Goal: Task Accomplishment & Management: Manage account settings

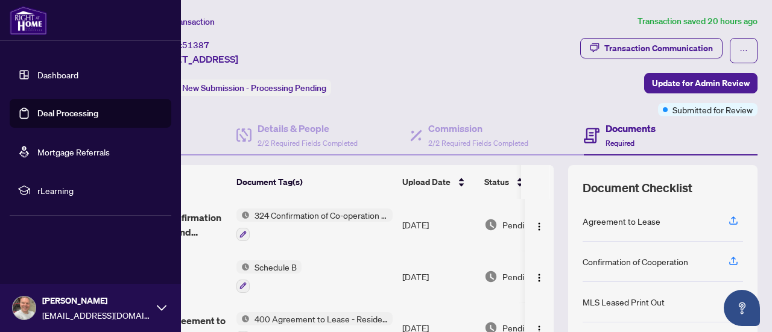
click at [52, 75] on link "Dashboard" at bounding box center [57, 74] width 41 height 11
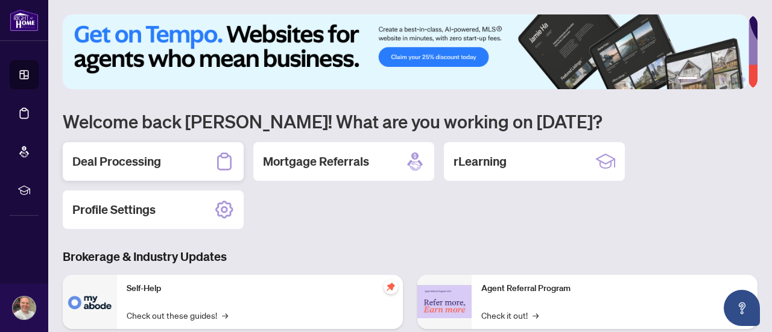
click at [171, 162] on div "Deal Processing" at bounding box center [153, 161] width 181 height 39
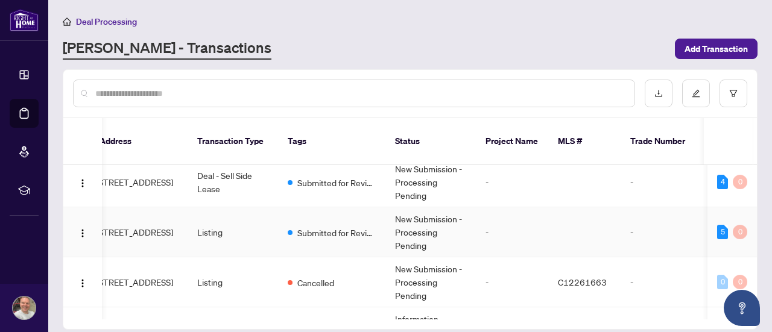
scroll to position [0, 93]
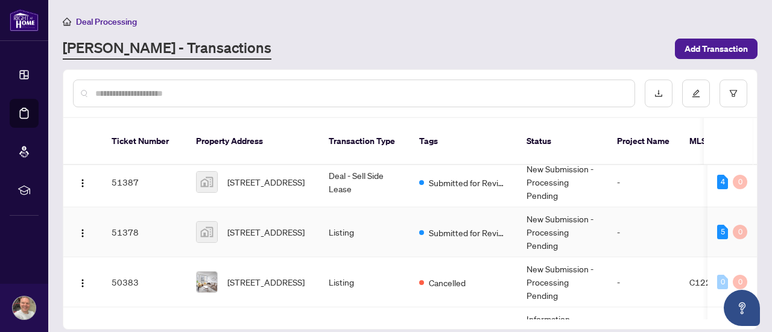
click at [343, 214] on td "Listing" at bounding box center [364, 233] width 90 height 50
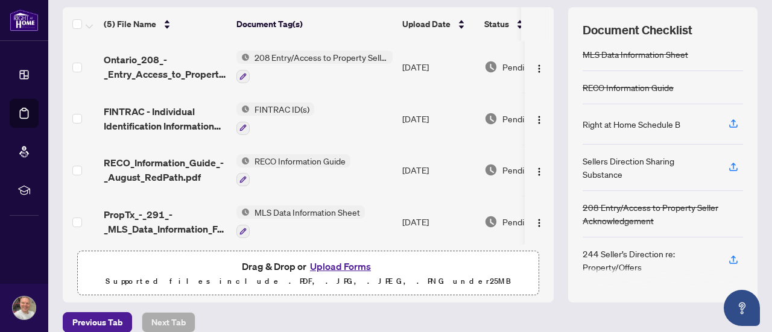
scroll to position [172, 0]
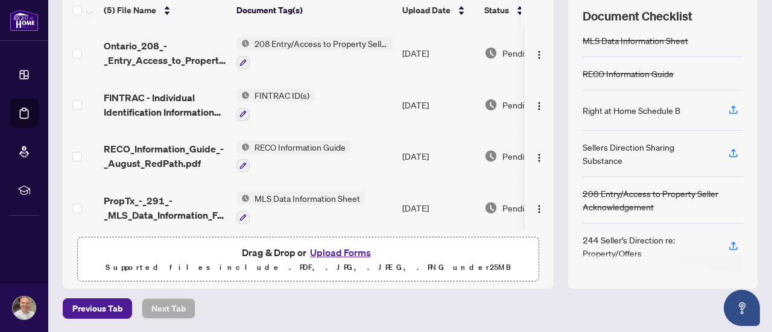
click at [329, 251] on button "Upload Forms" at bounding box center [340, 253] width 68 height 16
click at [332, 254] on button "Upload Forms" at bounding box center [340, 253] width 68 height 16
click at [351, 250] on button "Upload Forms" at bounding box center [340, 253] width 68 height 16
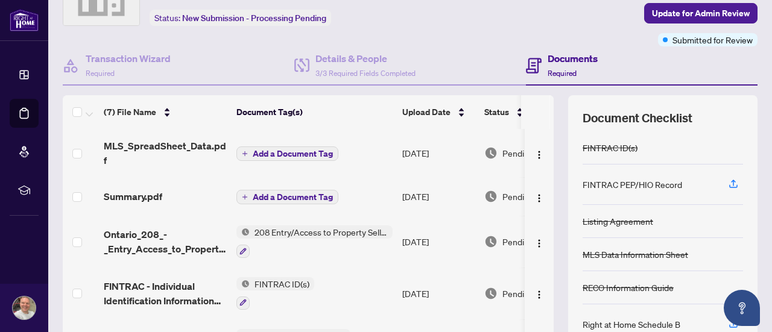
scroll to position [69, 0]
click at [294, 194] on span "Add a Document Tag" at bounding box center [293, 198] width 80 height 8
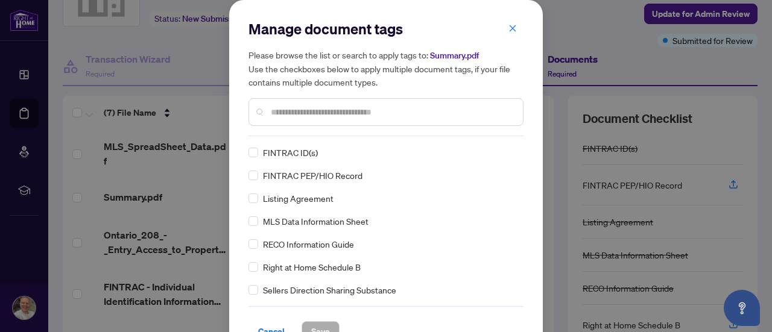
click at [379, 116] on input "text" at bounding box center [392, 112] width 243 height 13
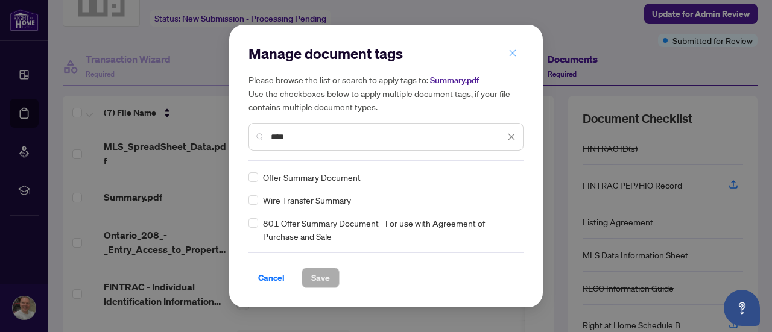
type input "****"
click at [513, 55] on icon "close" at bounding box center [513, 53] width 8 height 8
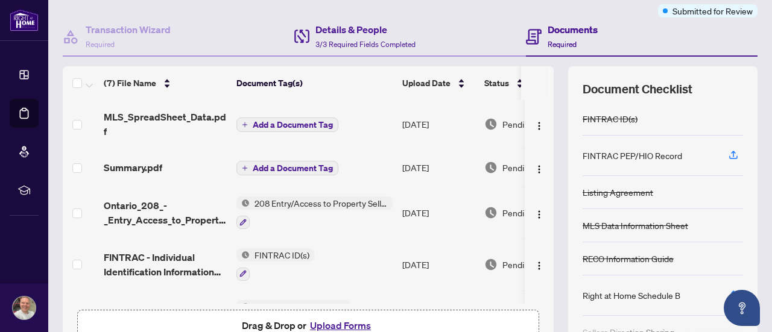
scroll to position [101, 0]
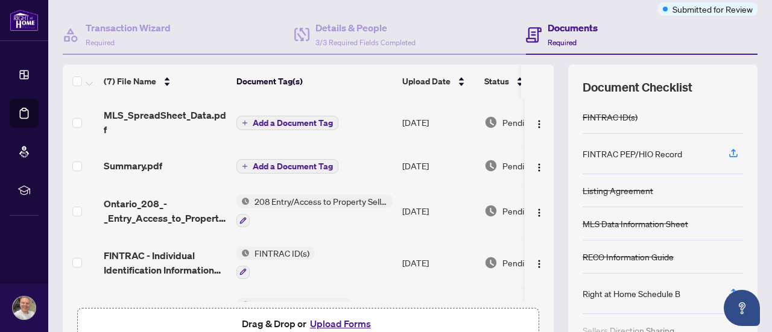
click at [304, 162] on span "Add a Document Tag" at bounding box center [293, 166] width 80 height 8
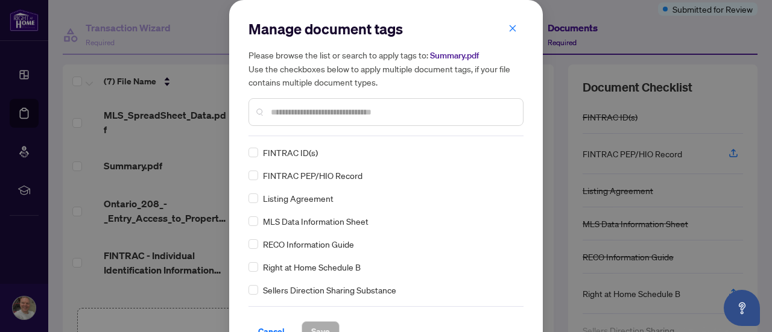
click at [346, 138] on div "Manage document tags Please browse the list or search to apply tags to: Summary…" at bounding box center [386, 180] width 275 height 323
click at [501, 28] on button "button" at bounding box center [513, 28] width 24 height 21
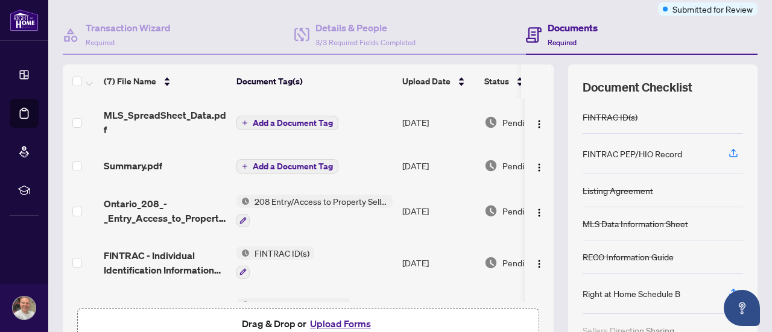
click at [314, 119] on span "Add a Document Tag" at bounding box center [293, 123] width 80 height 8
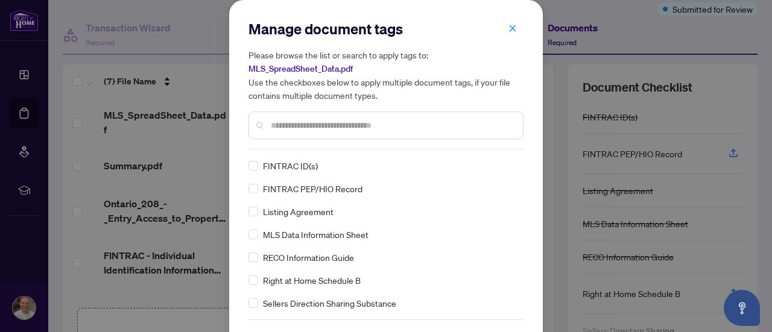
click at [343, 119] on input "text" at bounding box center [392, 125] width 243 height 13
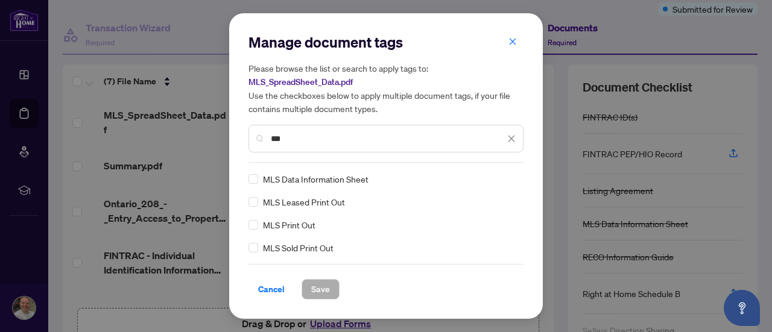
type input "***"
click at [319, 294] on span "Save" at bounding box center [320, 289] width 19 height 19
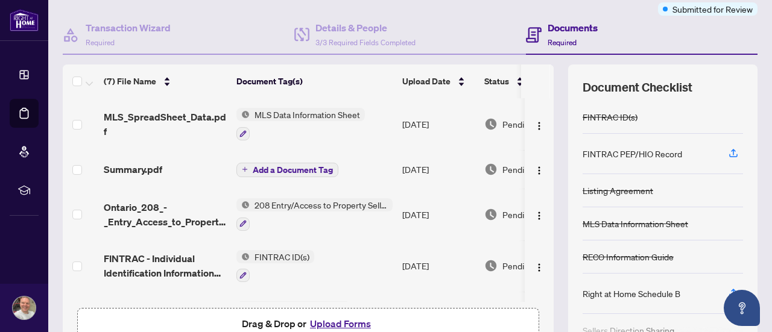
click at [317, 166] on span "Add a Document Tag" at bounding box center [293, 170] width 80 height 8
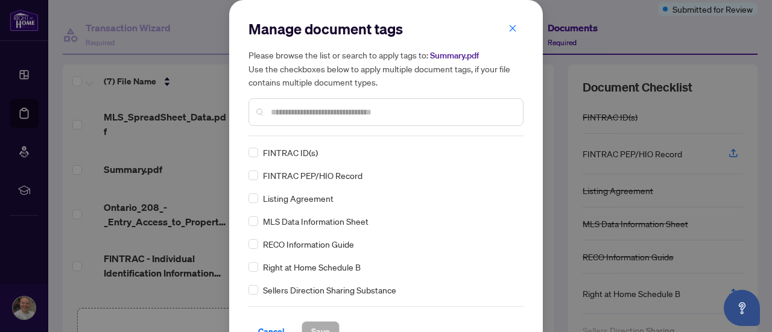
click at [338, 106] on input "text" at bounding box center [392, 112] width 243 height 13
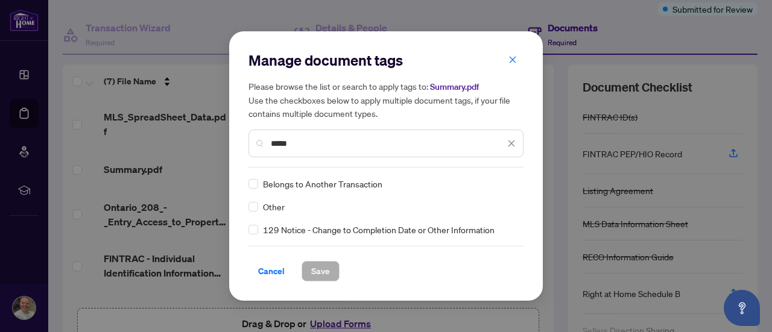
type input "*****"
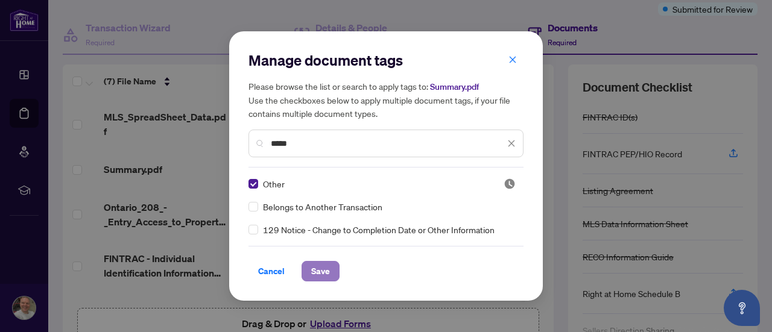
click at [330, 270] on button "Save" at bounding box center [321, 271] width 38 height 21
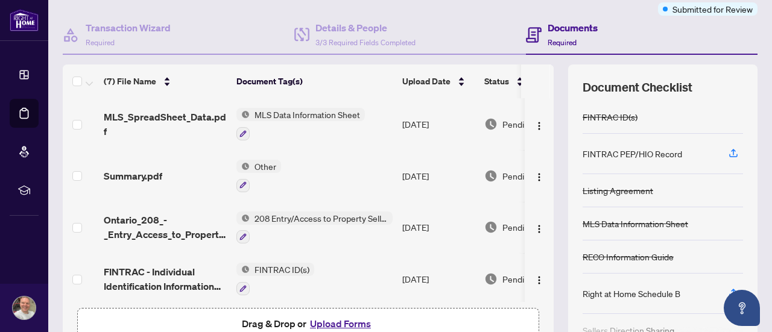
scroll to position [0, 0]
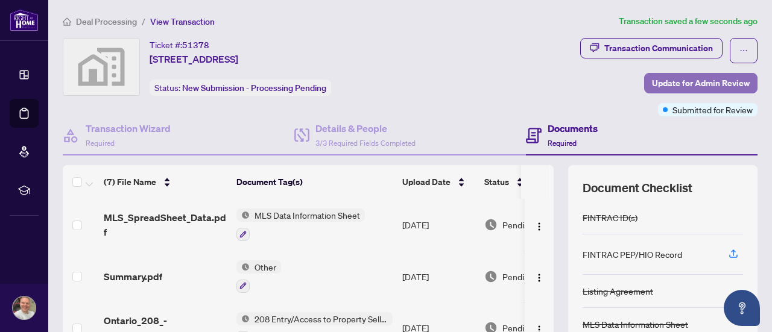
click at [707, 82] on span "Update for Admin Review" at bounding box center [701, 83] width 98 height 19
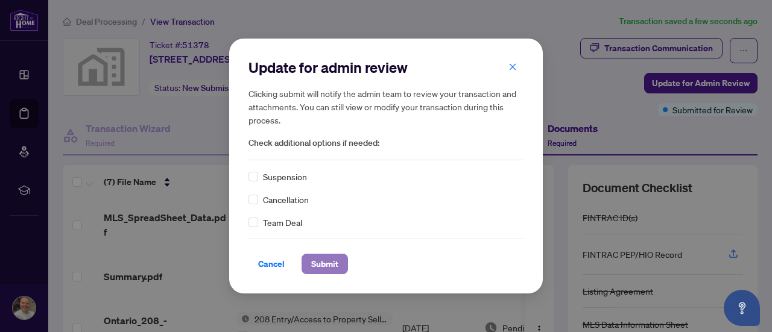
click at [320, 258] on span "Submit" at bounding box center [324, 264] width 27 height 19
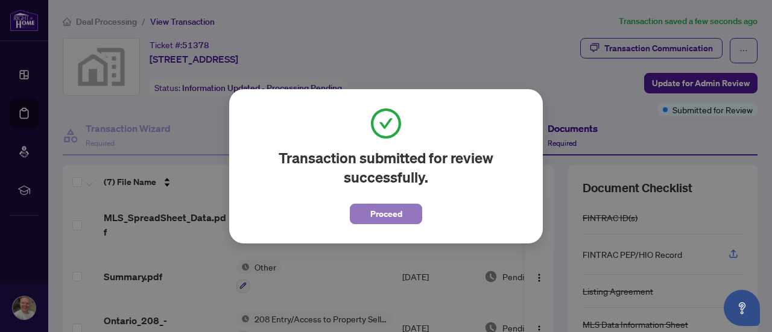
click at [381, 217] on span "Proceed" at bounding box center [386, 214] width 32 height 19
